Goal: Communication & Community: Answer question/provide support

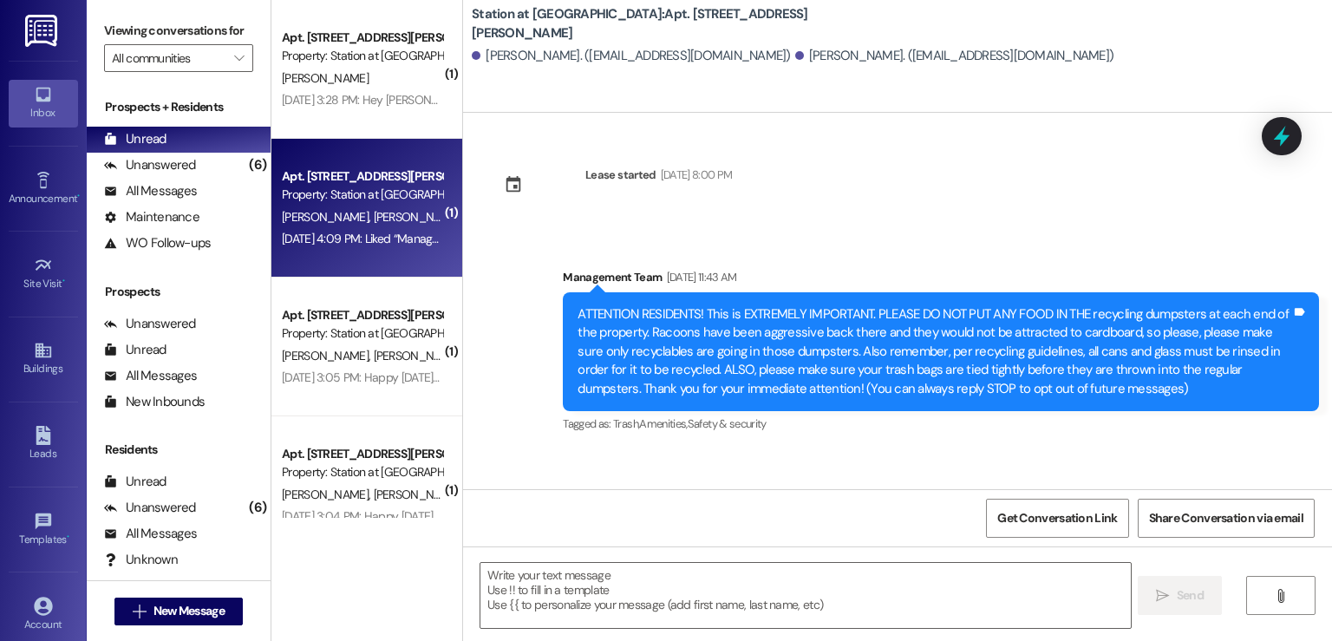
scroll to position [826, 0]
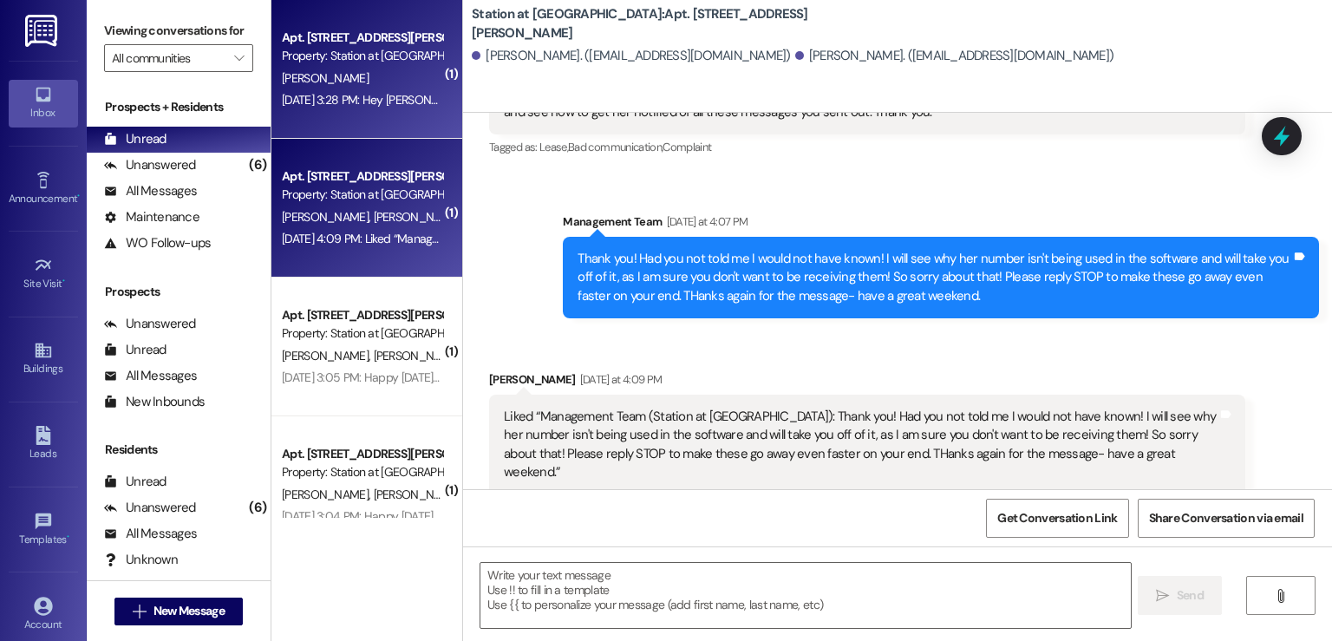
click at [350, 101] on div "[DATE] 3:28 PM: Hey [PERSON_NAME]! This is [PERSON_NAME] in 4308. I had a packa…" at bounding box center [851, 100] width 1138 height 16
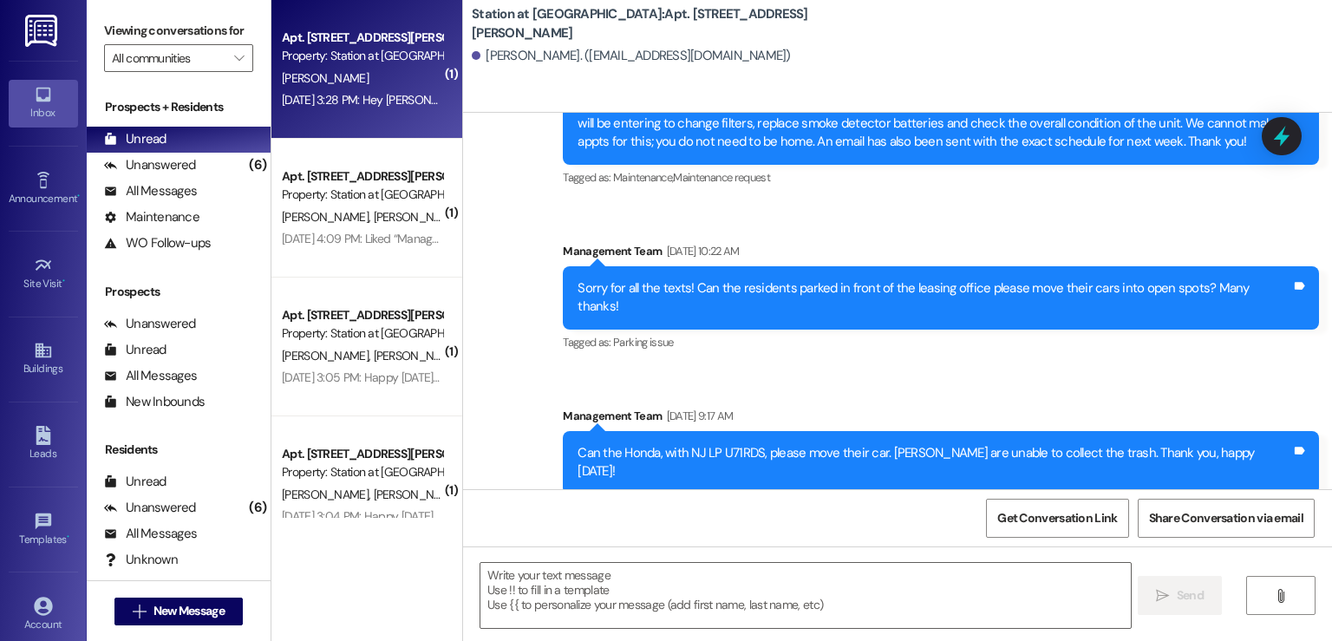
scroll to position [89295, 0]
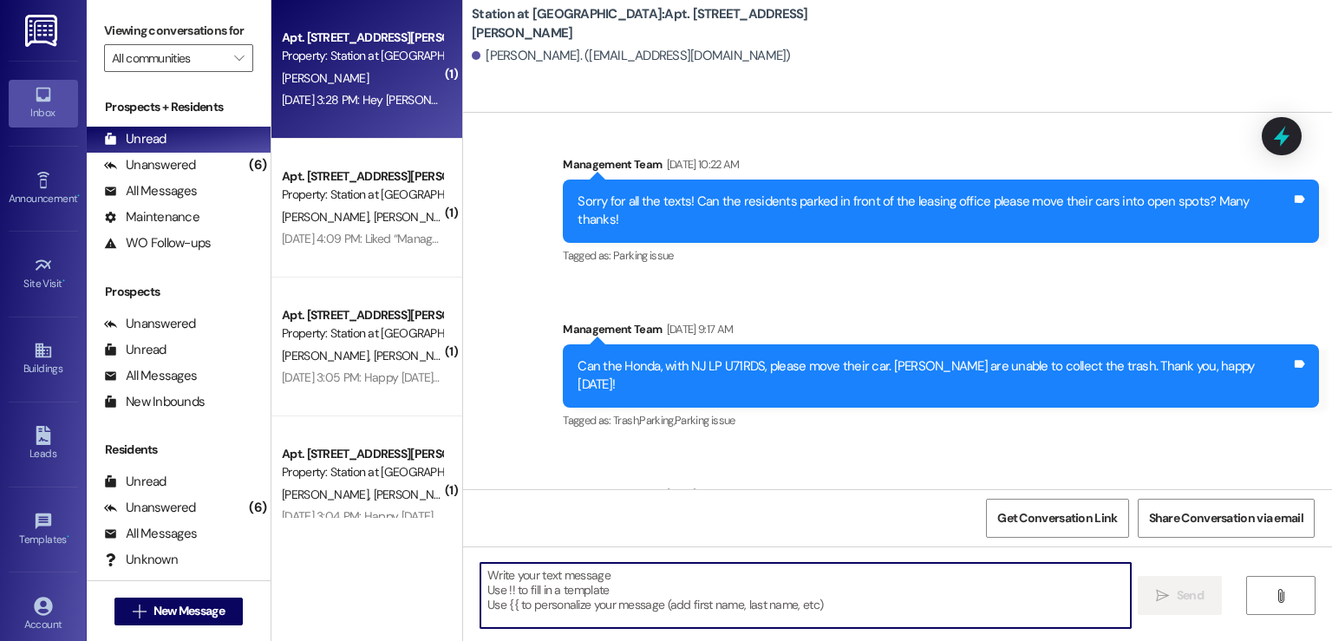
click at [504, 571] on textarea at bounding box center [804, 595] width 649 height 65
type textarea "S"
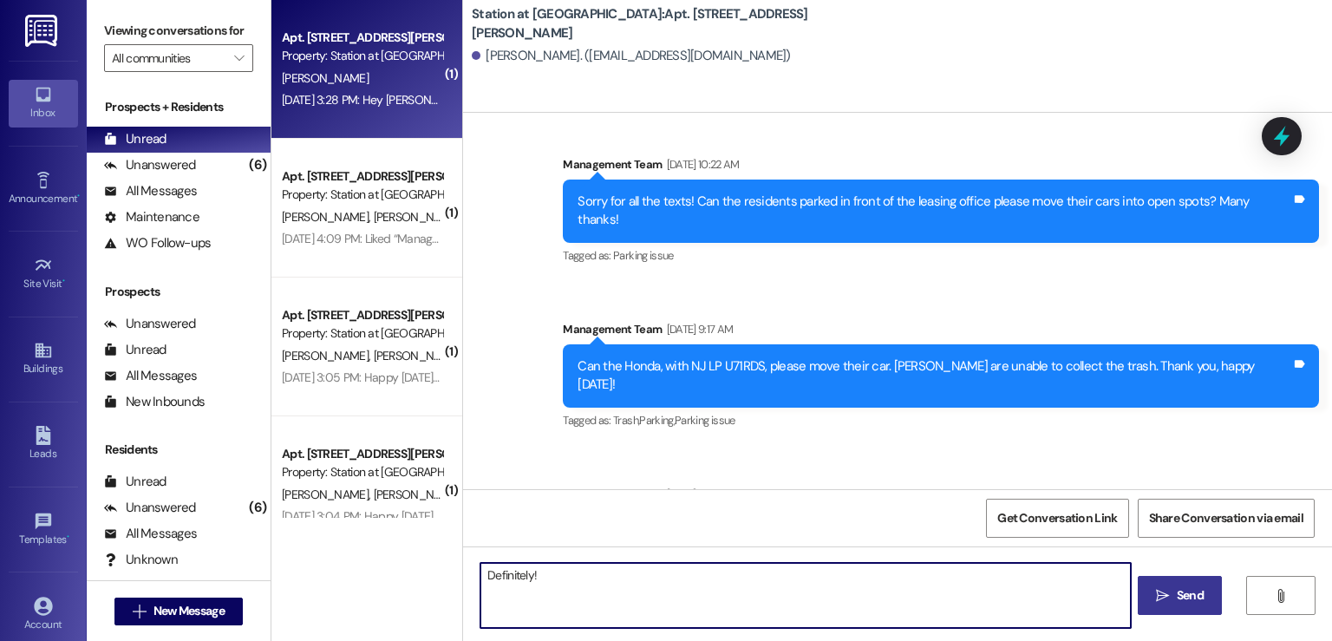
type textarea "Definitely!"
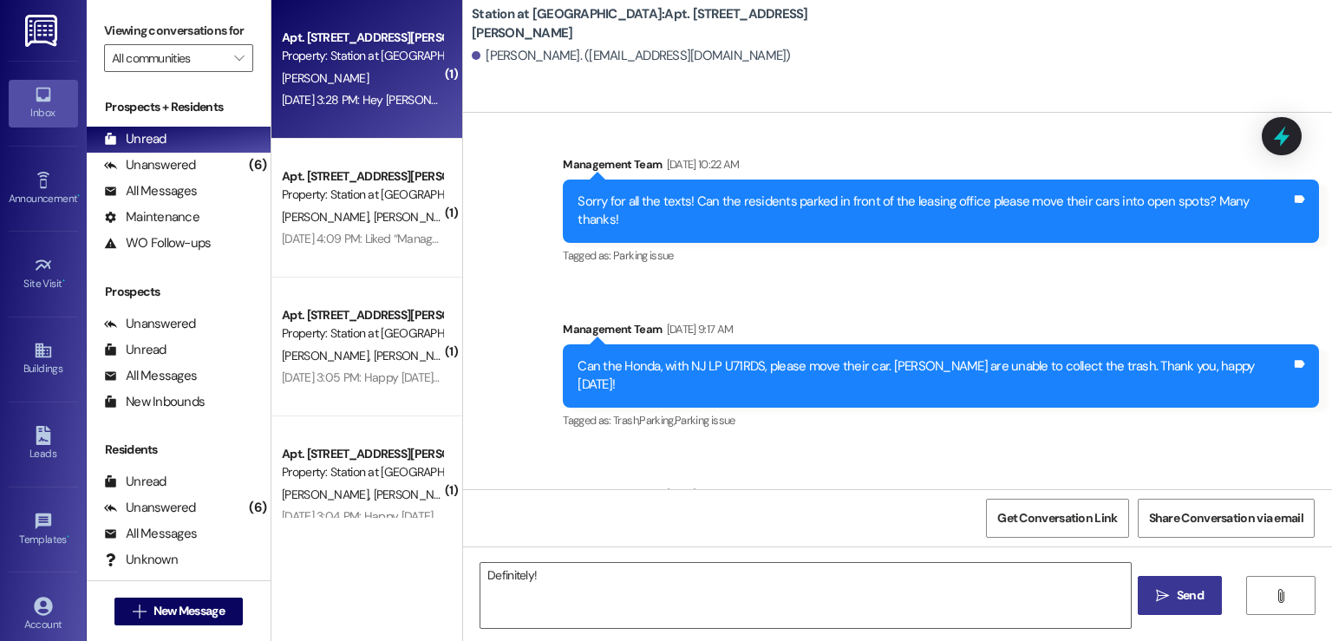
click at [1188, 582] on button " Send" at bounding box center [1180, 595] width 84 height 39
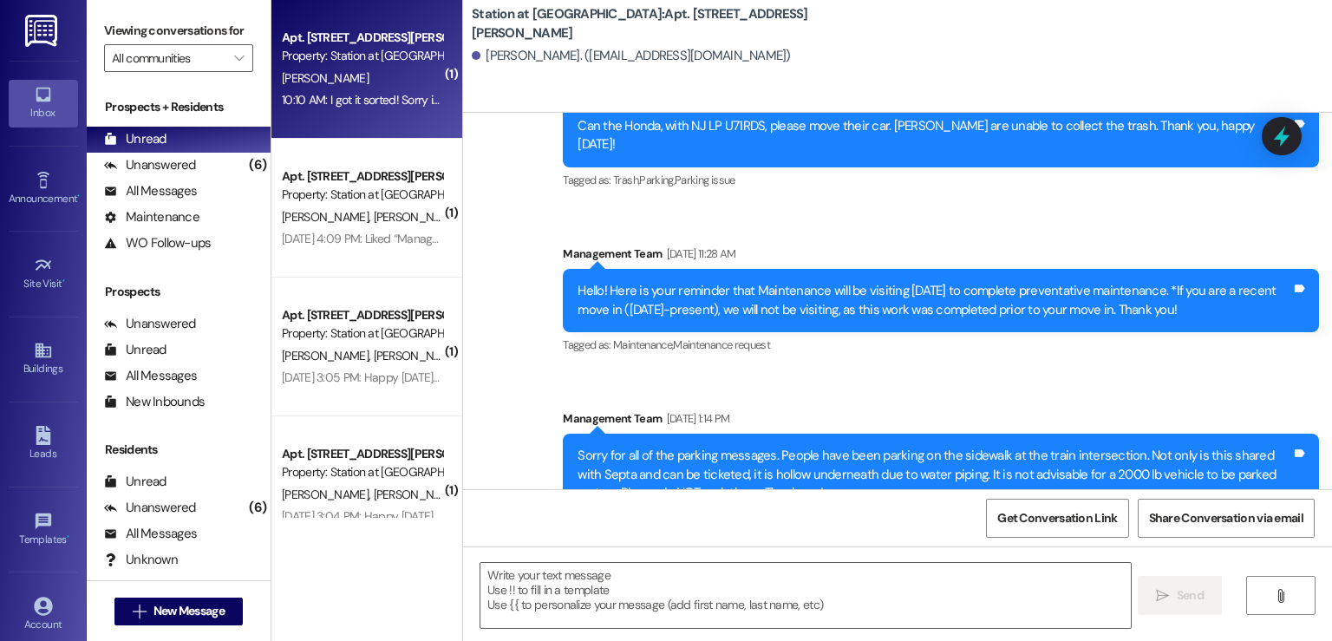
scroll to position [89658, 0]
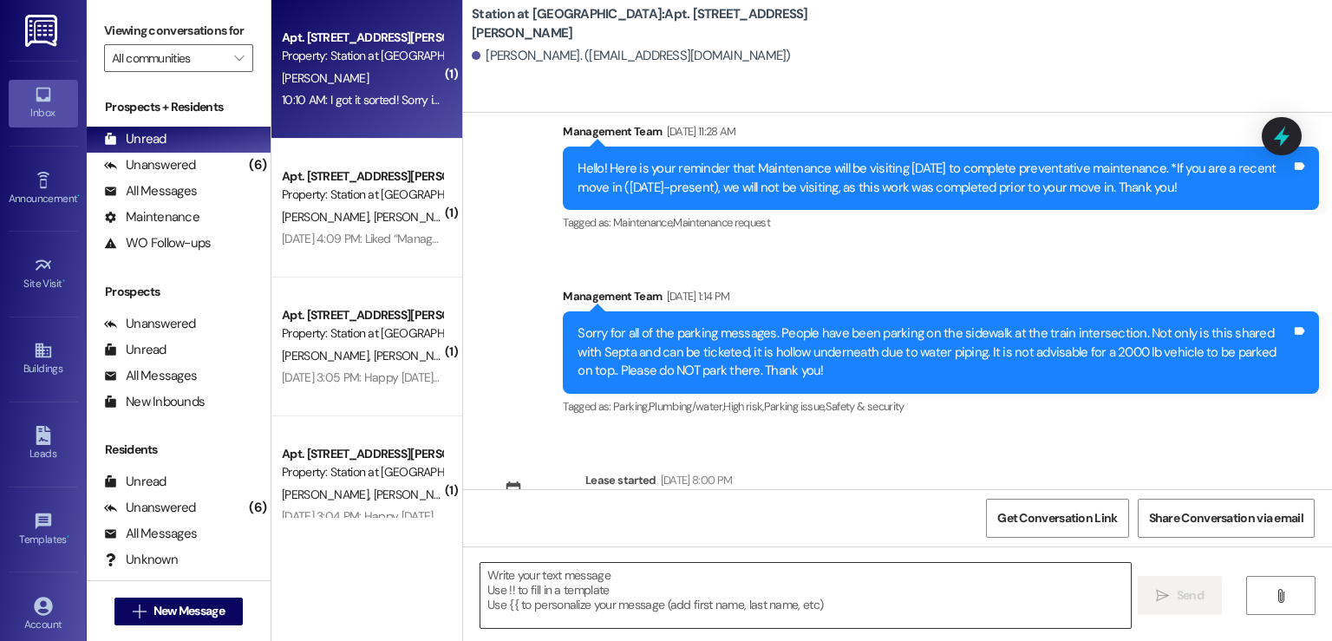
click at [486, 574] on textarea at bounding box center [804, 595] width 649 height 65
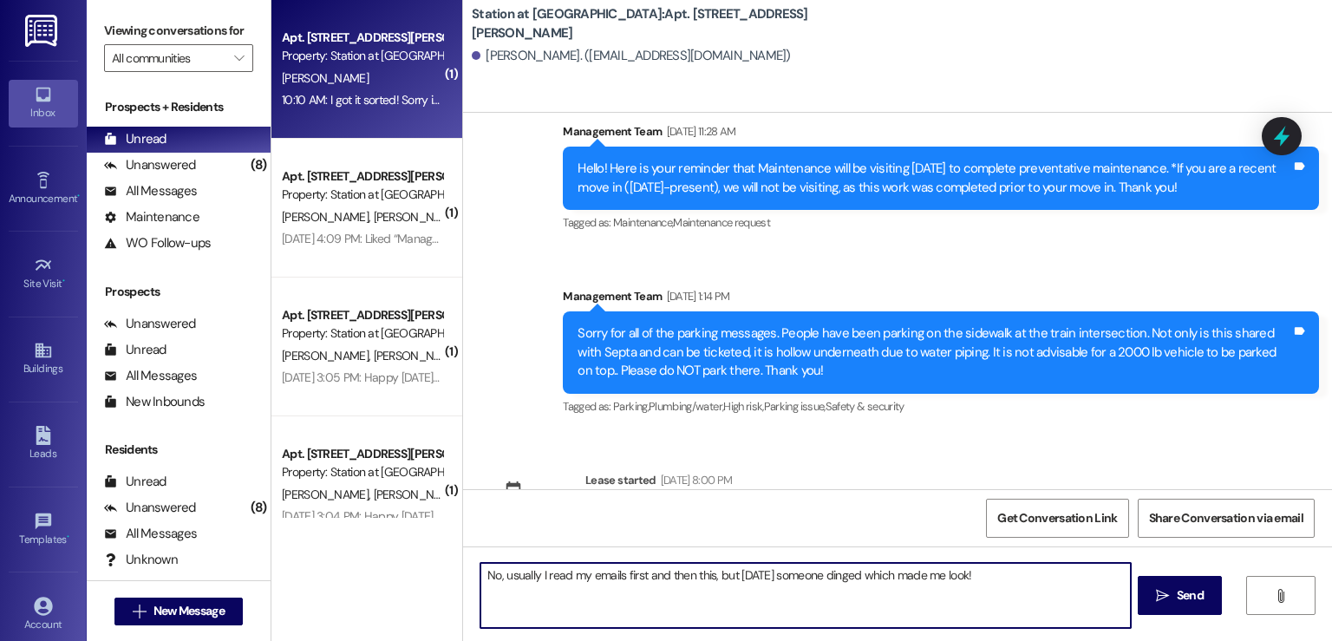
click at [975, 571] on textarea "No, usually I read my emails first and then this, but [DATE] someone dinged whi…" at bounding box center [804, 595] width 649 height 65
click at [1006, 590] on textarea "No, usually I read my emails first and then this, but [DATE] someone dinged whi…" at bounding box center [804, 595] width 649 height 65
click at [957, 614] on textarea "No, usually I read my emails first and then this, but [DATE] someone dinged whi…" at bounding box center [804, 595] width 649 height 65
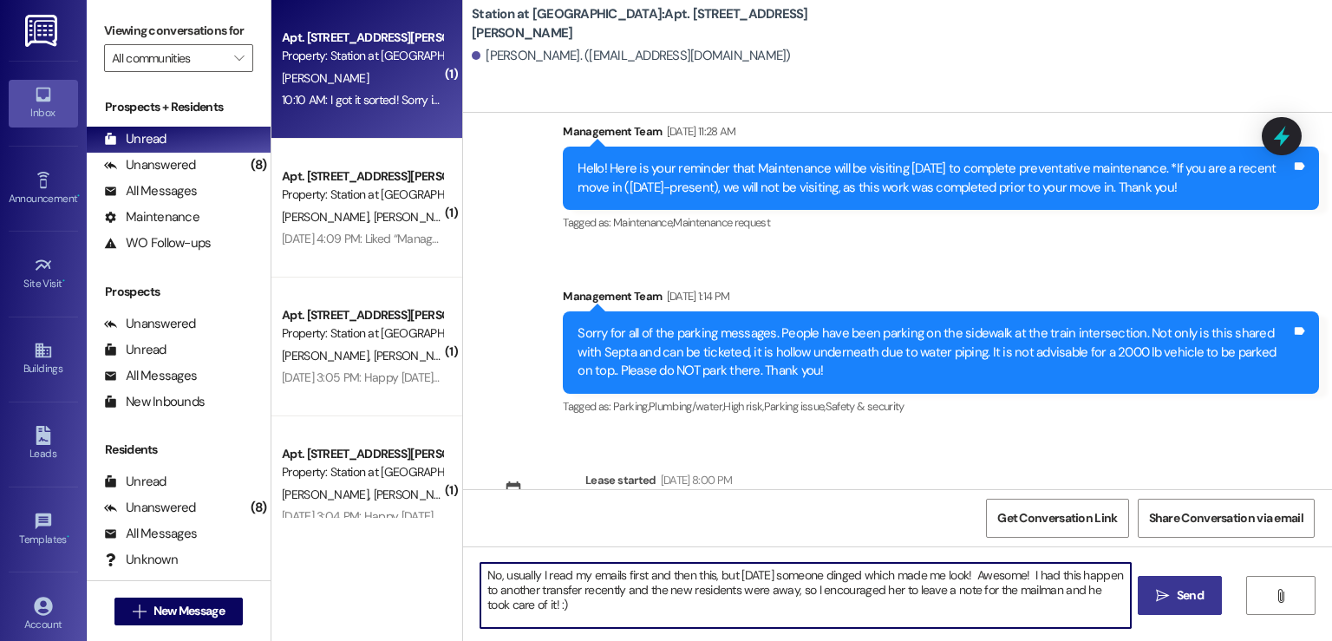
type textarea "No, usually I read my emails first and then this, but [DATE] someone dinged whi…"
click at [1183, 595] on span "Send" at bounding box center [1190, 595] width 27 height 18
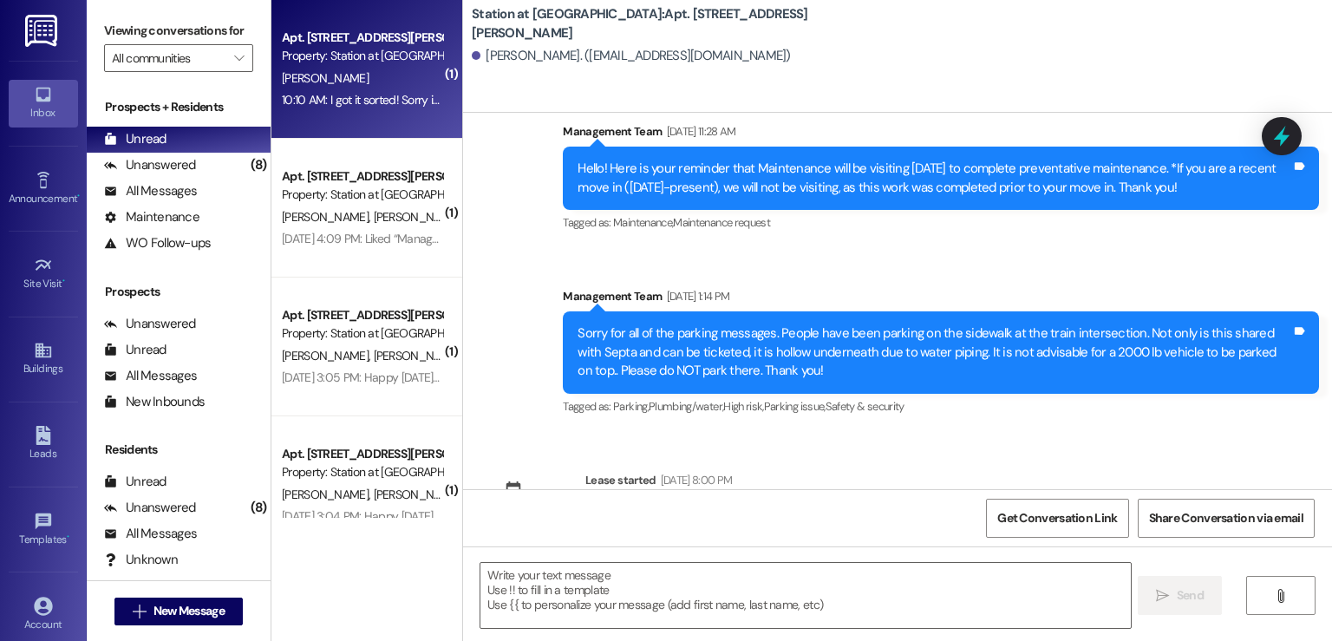
scroll to position [89657, 0]
